Goal: Task Accomplishment & Management: Manage account settings

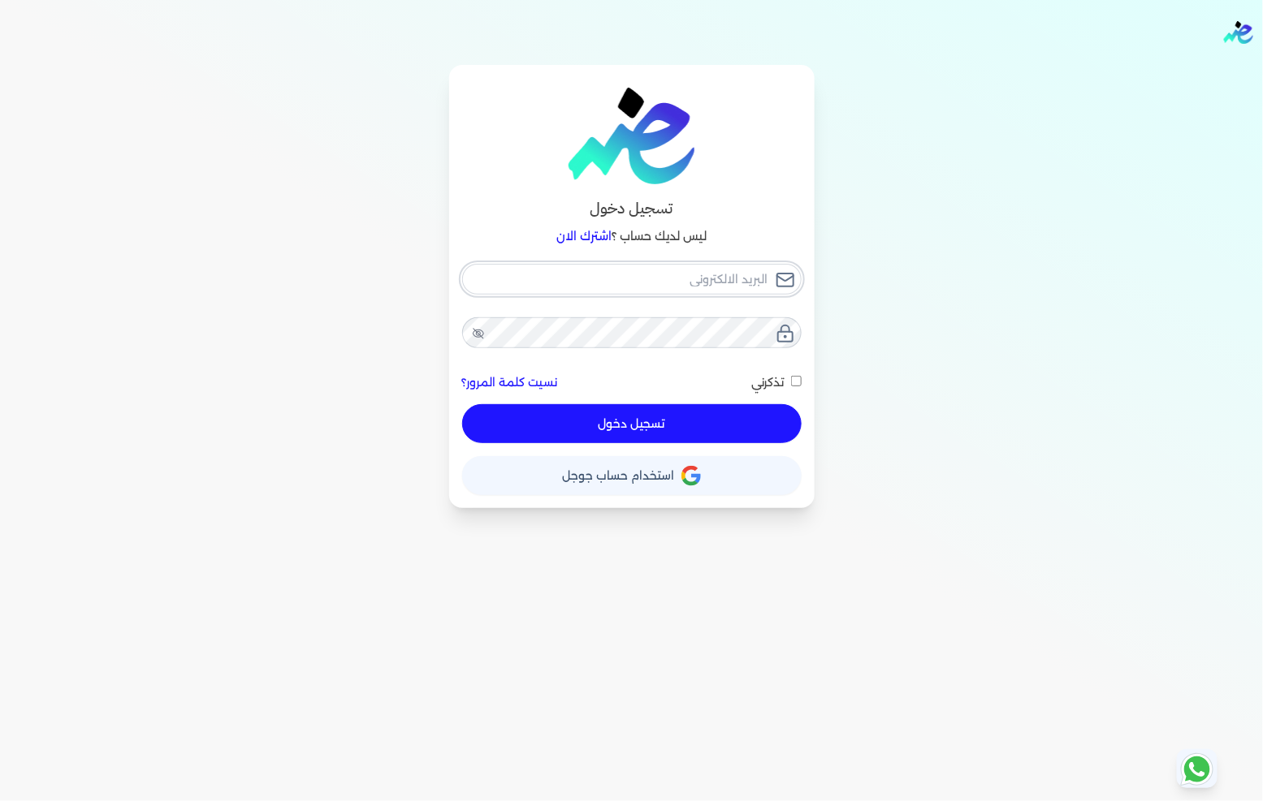
type input "fathyomran1600@gmail.com"
click at [614, 417] on div "fathyomran1600@gmail.com نسيت كلمة المرور؟ تذكرني تسجيل دخول" at bounding box center [631, 354] width 339 height 180
click at [636, 434] on button "تسجيل دخول" at bounding box center [631, 423] width 339 height 39
checkbox input "false"
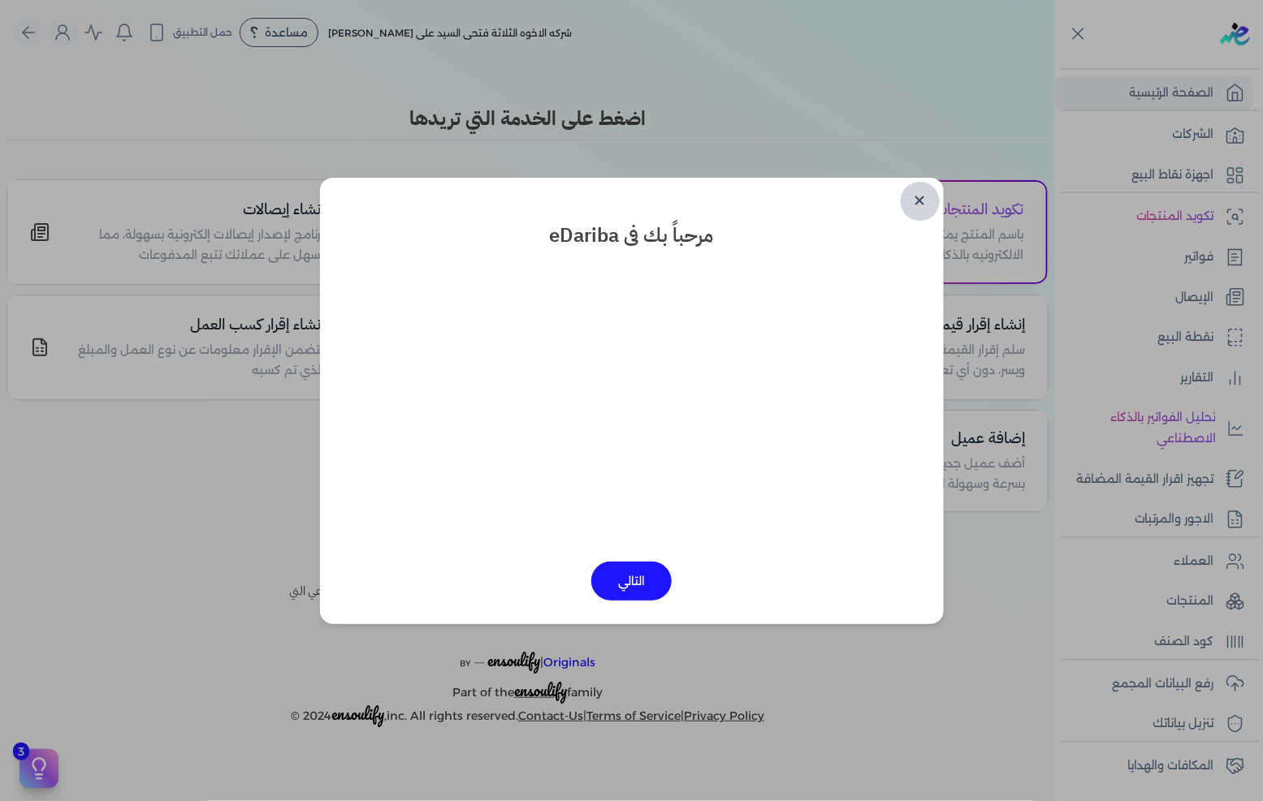
click at [928, 193] on link "✕" at bounding box center [920, 201] width 39 height 39
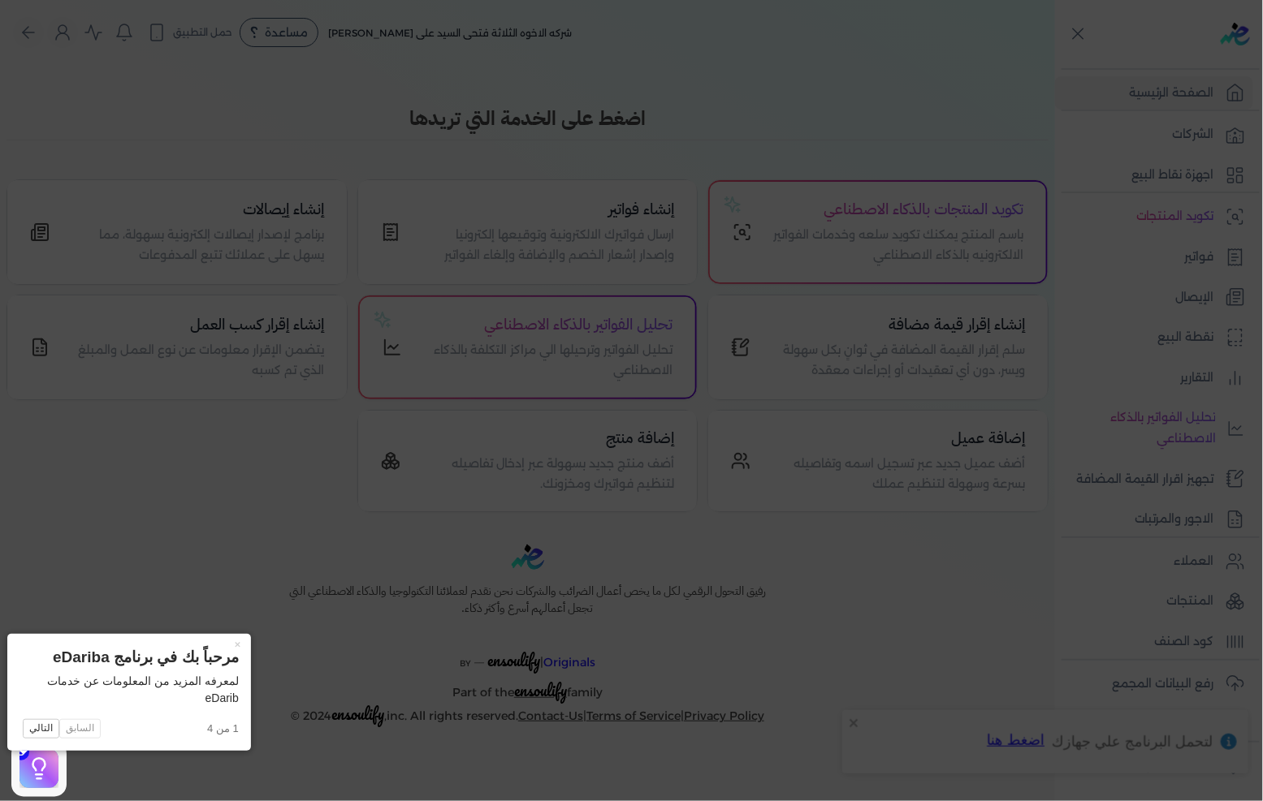
click at [228, 514] on icon at bounding box center [631, 400] width 1263 height 801
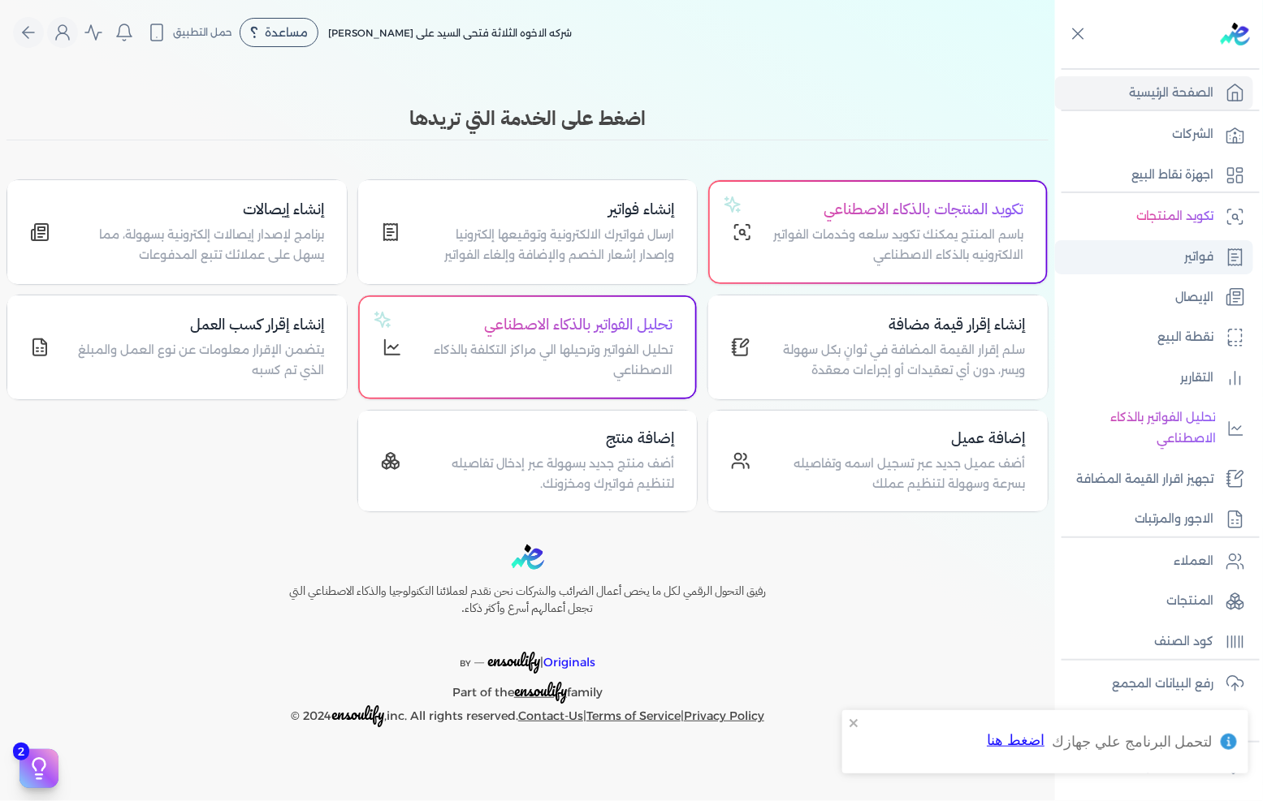
click at [1159, 266] on link "فواتير" at bounding box center [1154, 257] width 198 height 34
